Goal: Information Seeking & Learning: Get advice/opinions

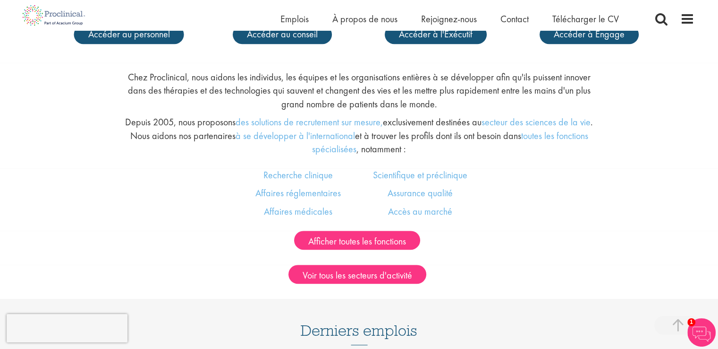
scroll to position [547, 0]
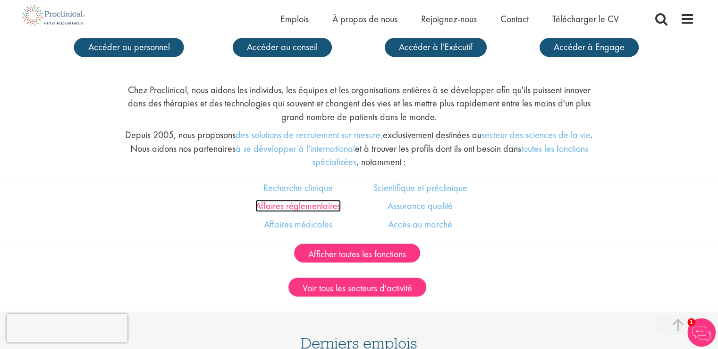
click at [295, 204] on font "Affaires réglementaires" at bounding box center [297, 205] width 85 height 12
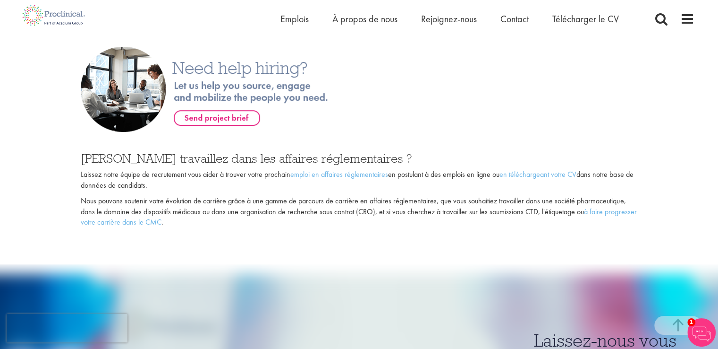
scroll to position [646, 0]
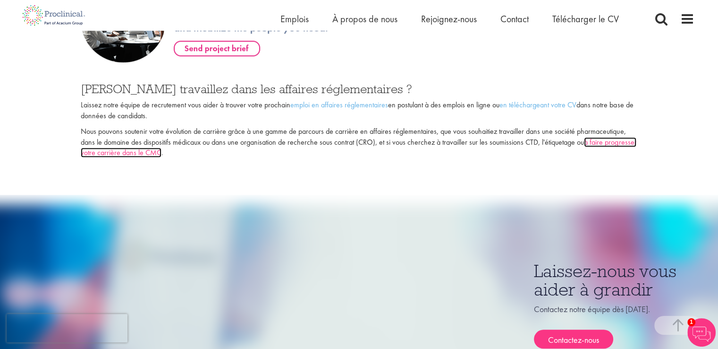
drag, startPoint x: 597, startPoint y: 136, endPoint x: 598, endPoint y: 130, distance: 6.7
click at [598, 130] on font "Nous pouvons soutenir votre évolution de carrière grâce à une gamme de parcours…" at bounding box center [353, 136] width 545 height 21
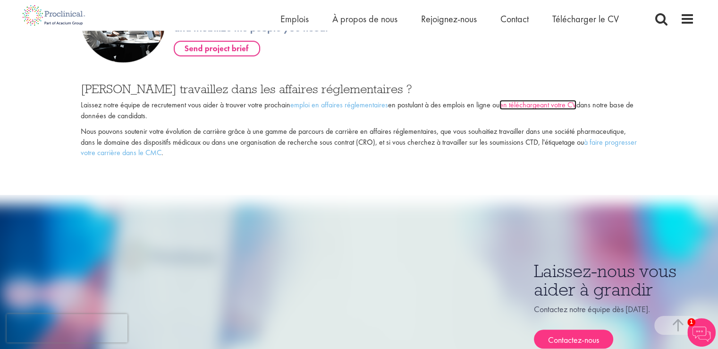
click at [542, 101] on font "en téléchargeant votre CV" at bounding box center [538, 105] width 77 height 10
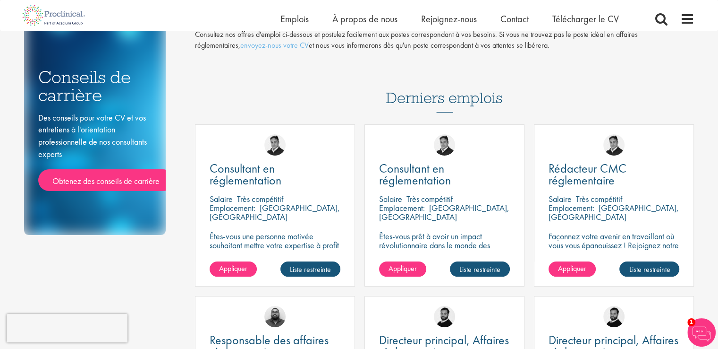
scroll to position [132, 0]
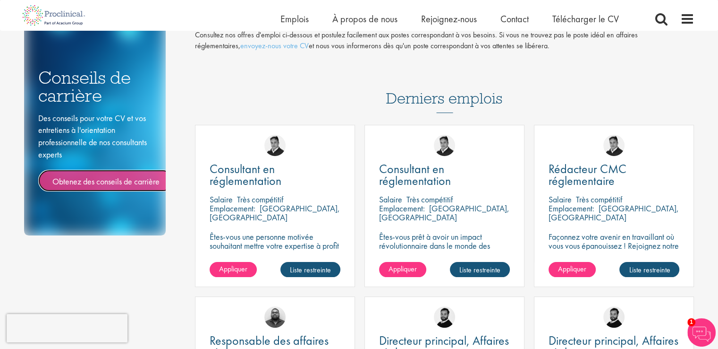
click at [125, 176] on font "Obtenez des conseils de carrière" at bounding box center [105, 181] width 107 height 11
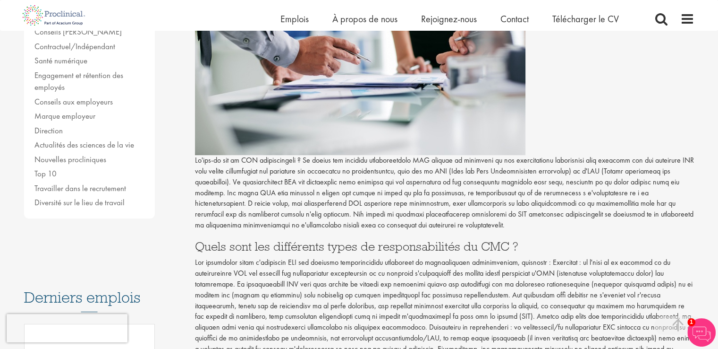
scroll to position [247, 0]
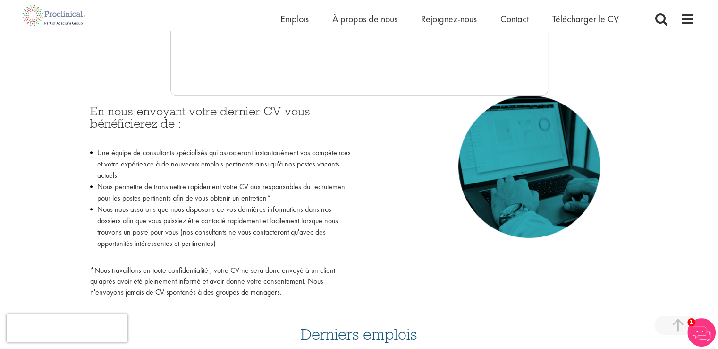
scroll to position [185, 0]
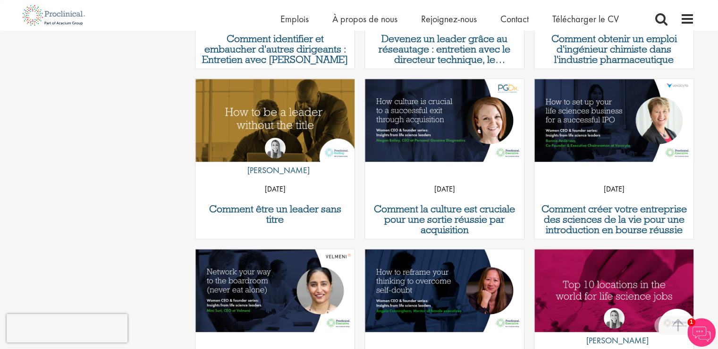
scroll to position [638, 0]
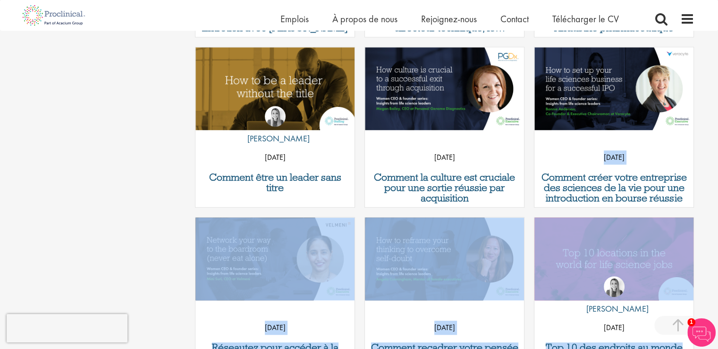
drag, startPoint x: 718, startPoint y: 206, endPoint x: 718, endPoint y: 220, distance: 13.7
click at [718, 220] on html "Ce site web utilise des cookies. En continuant à naviguer sur ce site, vous acc…" at bounding box center [359, 95] width 718 height 1466
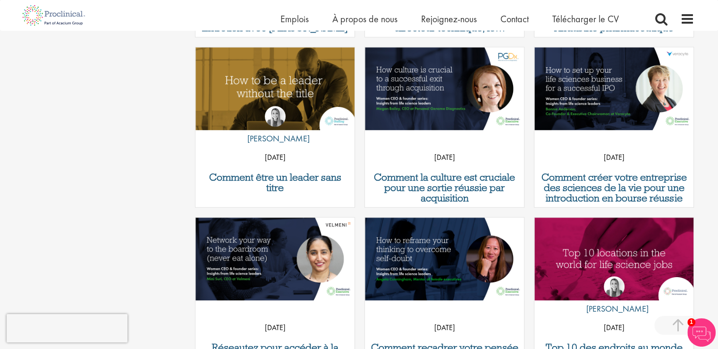
click at [705, 182] on div "Vous êtes ici : Accueil > Conseils de carrière Types de contenu Tout le contenu…" at bounding box center [359, 26] width 718 height 1328
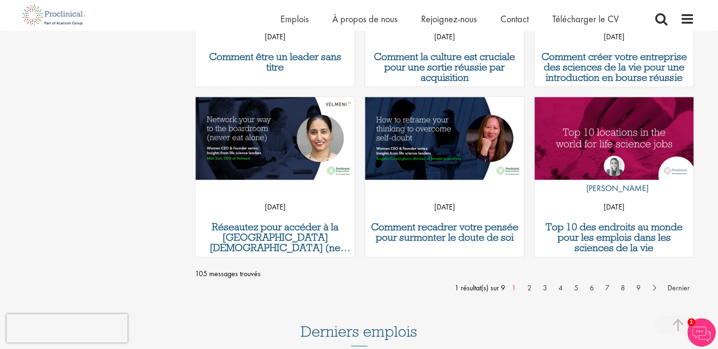
scroll to position [764, 0]
